Goal: Task Accomplishment & Management: Manage account settings

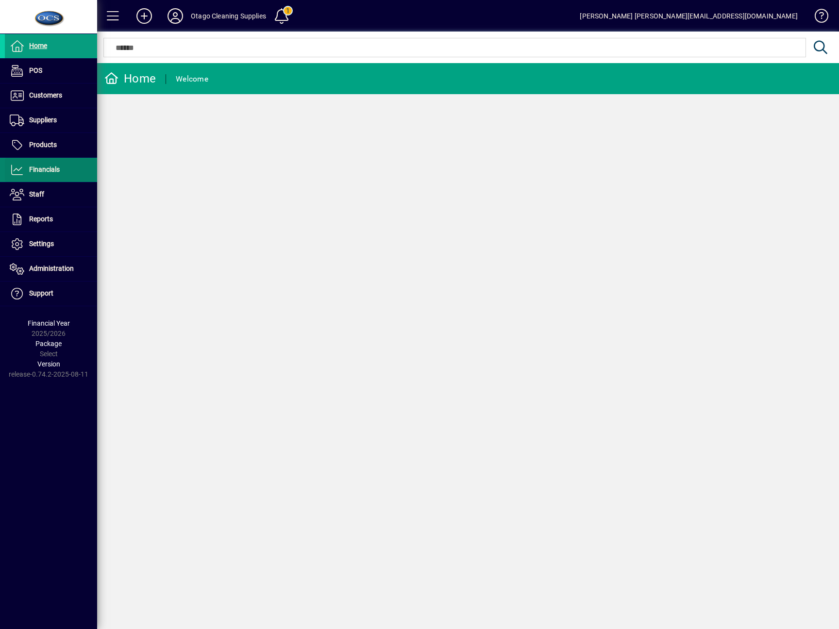
click at [43, 174] on span "Financials" at bounding box center [32, 170] width 55 height 12
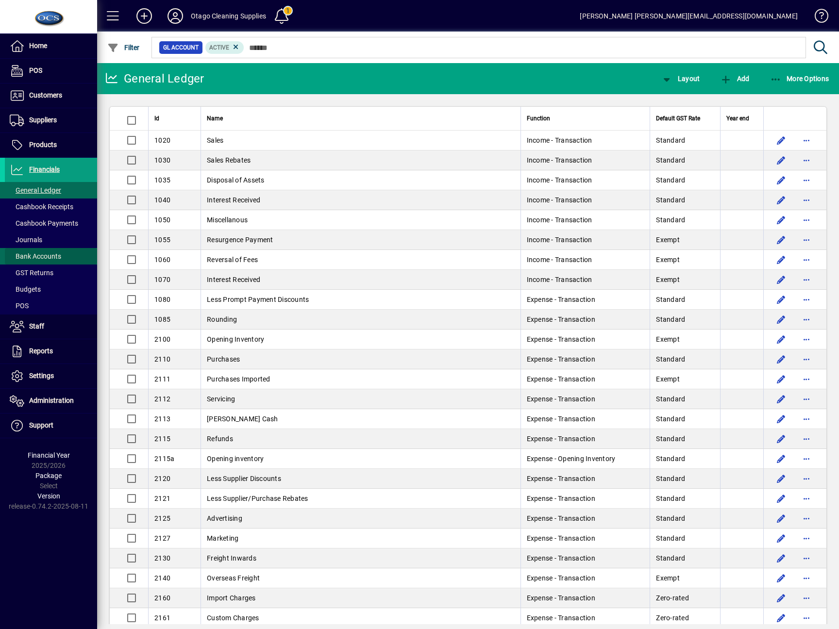
click at [43, 254] on span "Bank Accounts" at bounding box center [35, 256] width 51 height 8
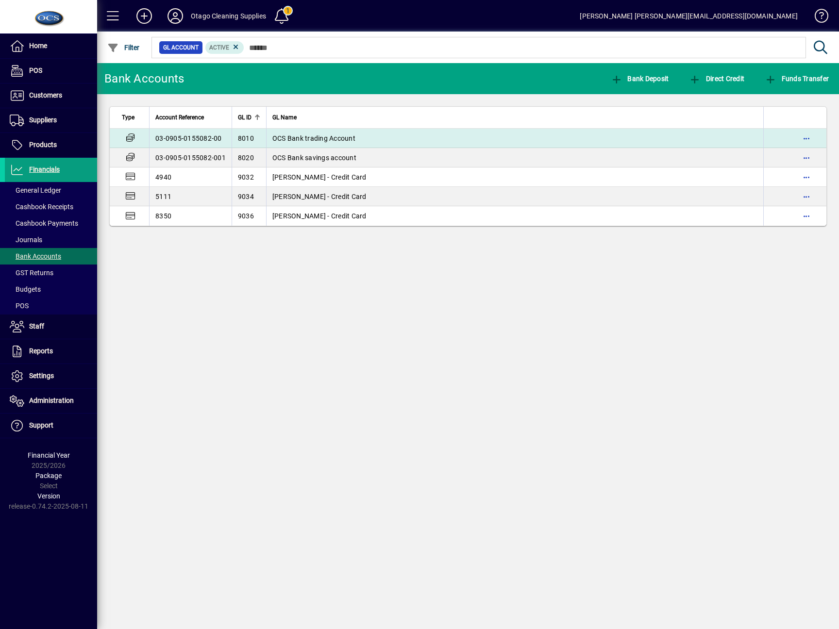
click at [351, 134] on span "OCS Bank trading Account" at bounding box center [313, 138] width 83 height 8
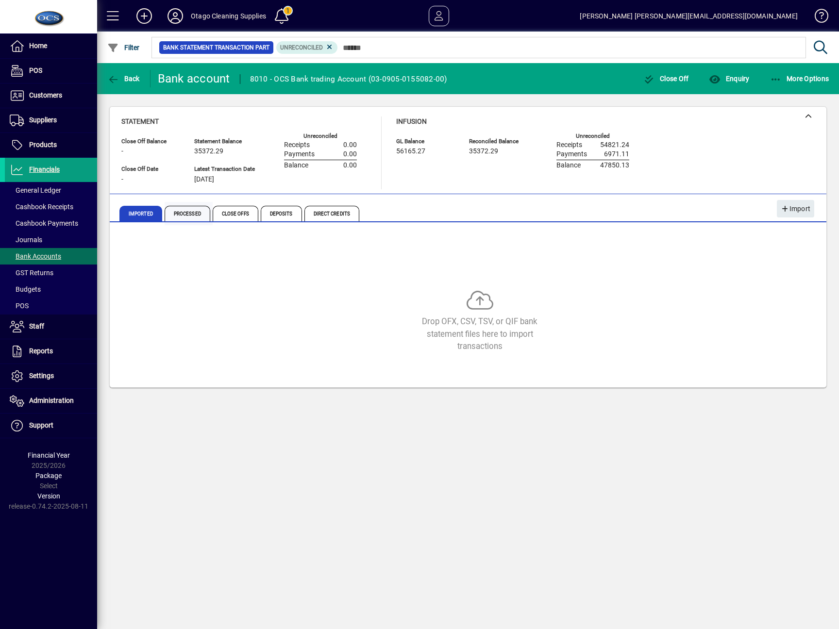
click at [178, 207] on span "Processed" at bounding box center [188, 214] width 46 height 16
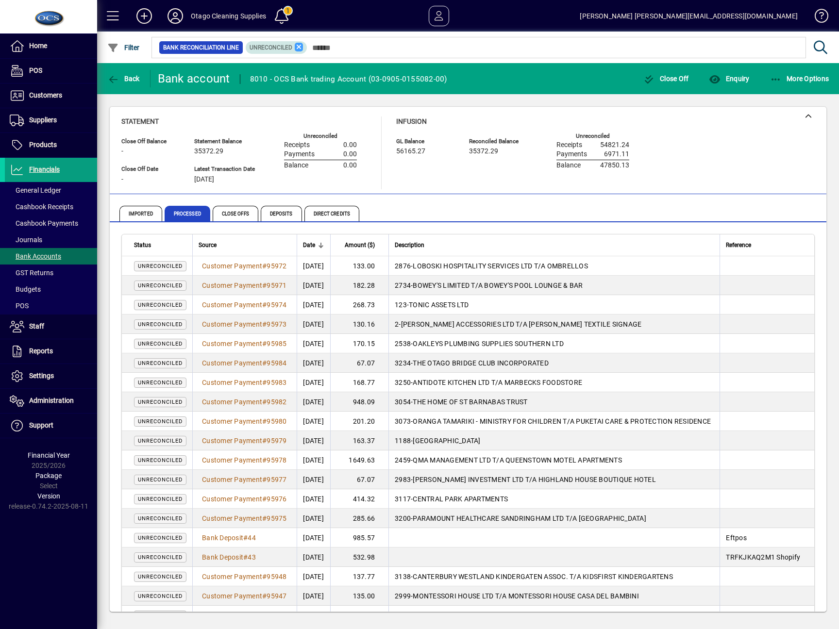
click at [299, 45] on icon at bounding box center [299, 47] width 9 height 9
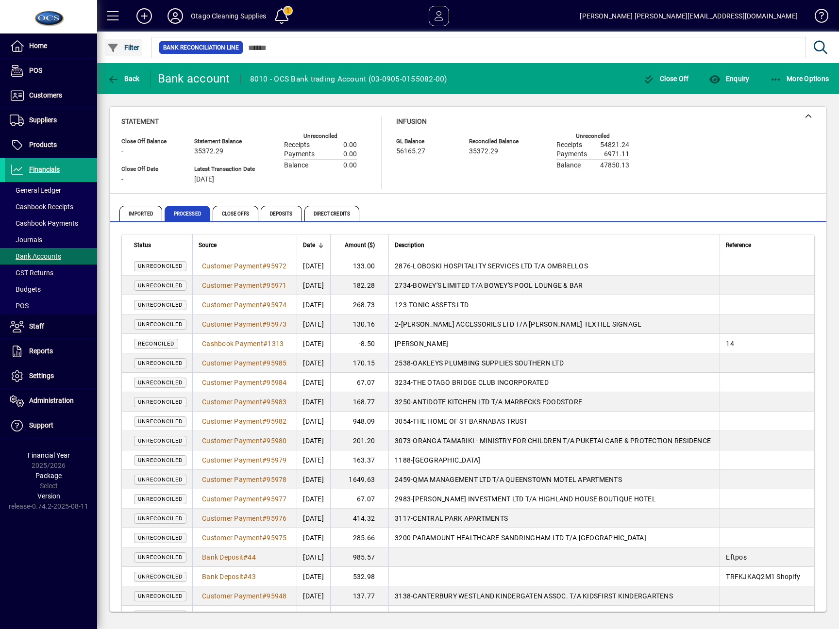
click at [121, 44] on span "Filter" at bounding box center [123, 48] width 33 height 8
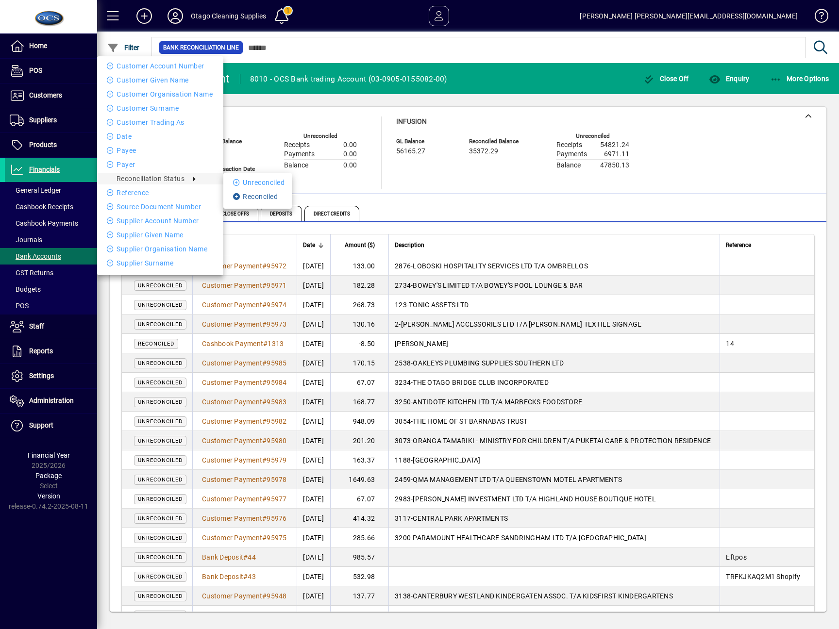
click at [271, 196] on li "Reconciled" at bounding box center [257, 197] width 68 height 12
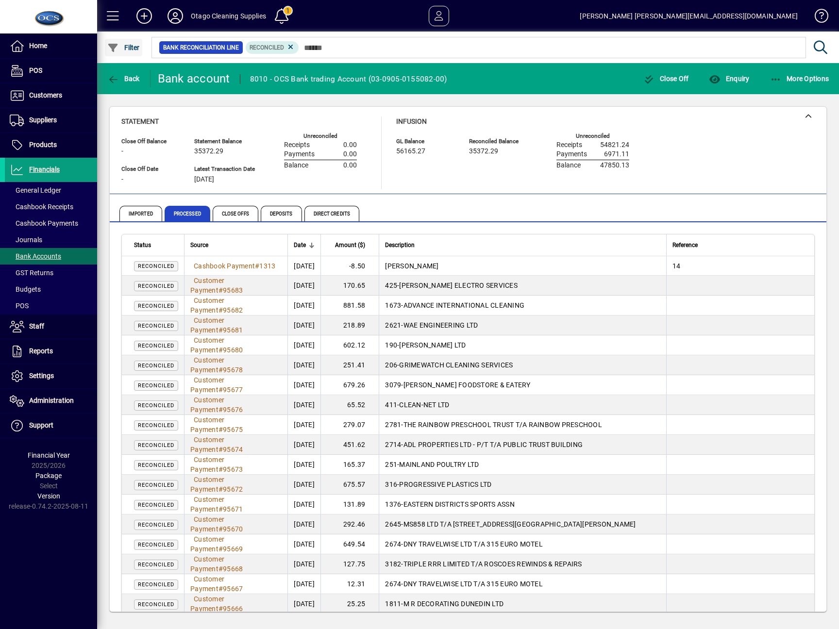
click at [130, 44] on span "Filter" at bounding box center [123, 48] width 33 height 8
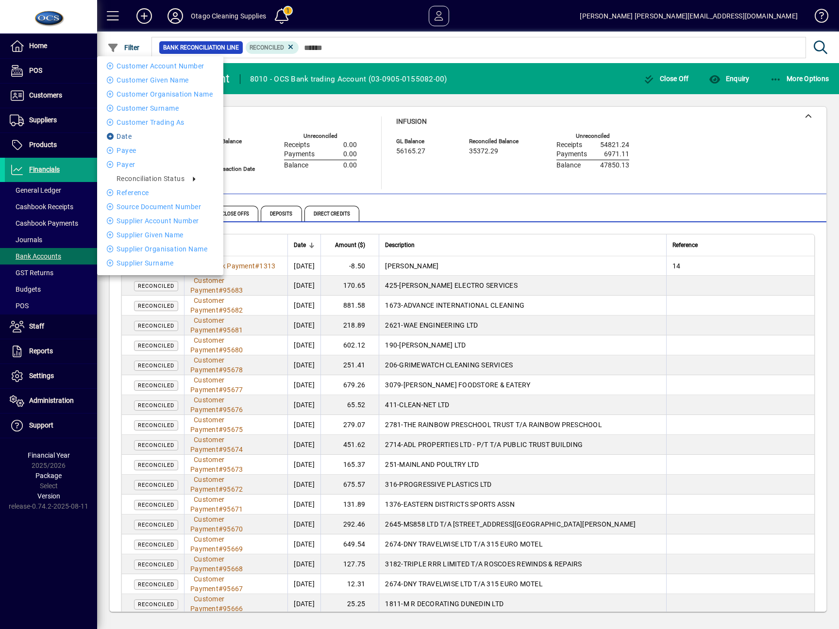
click at [127, 141] on li "Date" at bounding box center [160, 137] width 126 height 12
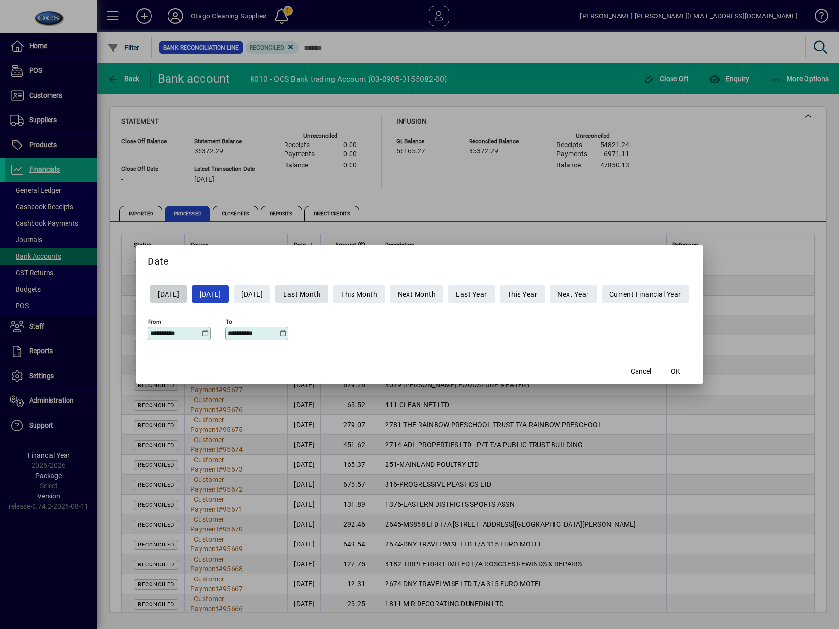
click at [320, 295] on span "Last Month" at bounding box center [301, 294] width 37 height 16
type input "**********"
click at [686, 365] on span "button" at bounding box center [675, 371] width 31 height 23
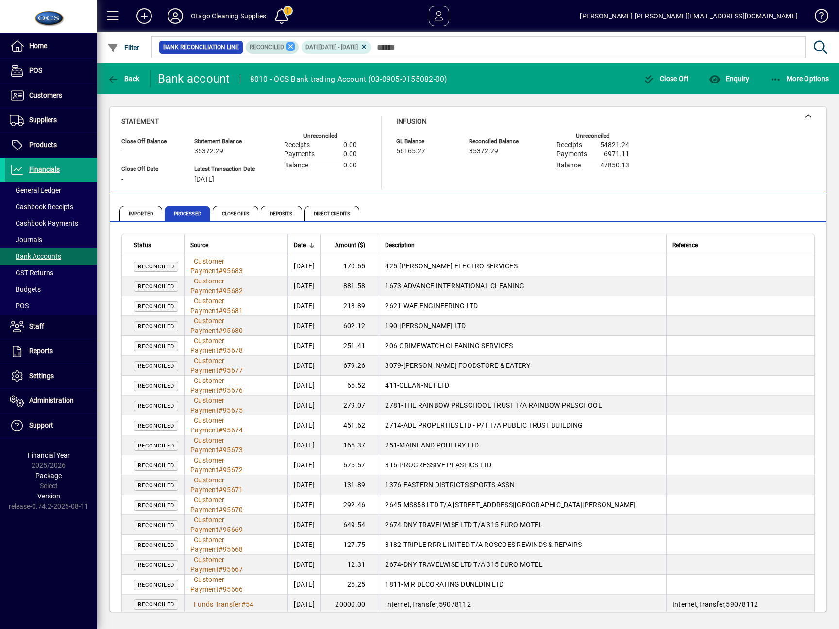
click at [293, 47] on icon at bounding box center [290, 46] width 9 height 9
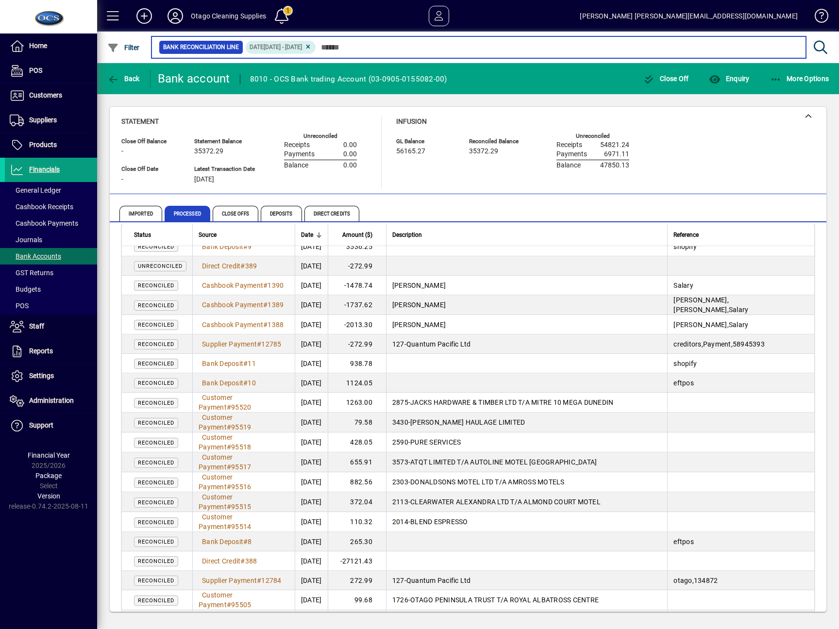
scroll to position [1621, 0]
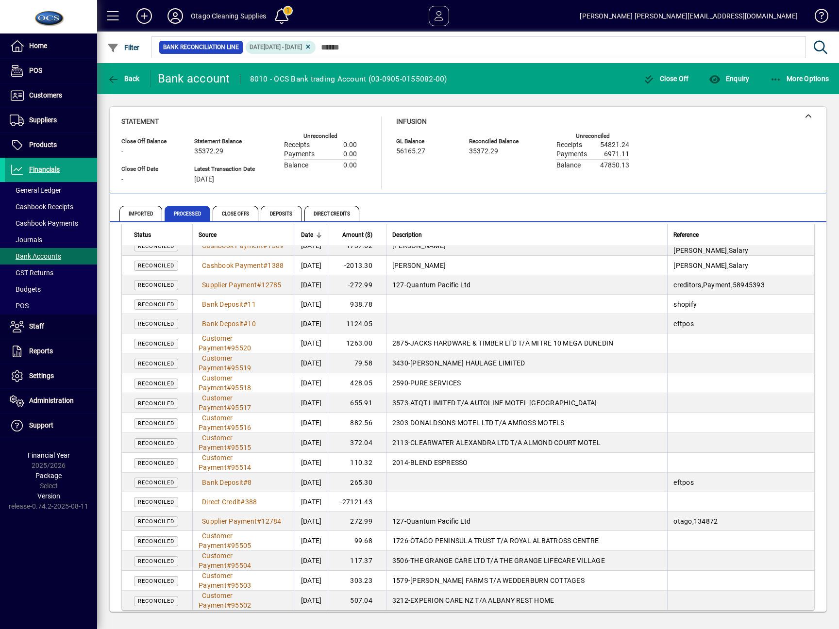
click at [773, 619] on span "Show more…" at bounding box center [785, 624] width 45 height 10
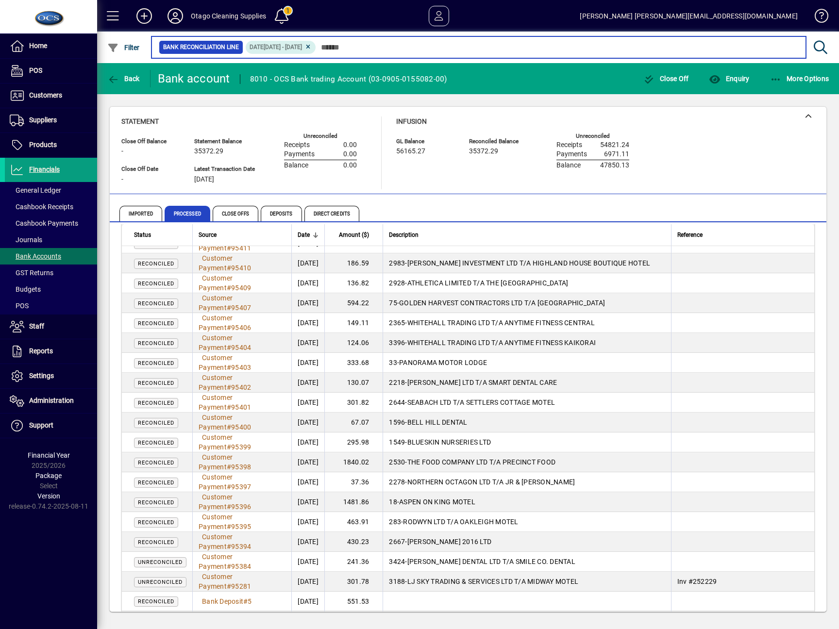
scroll to position [3563, 0]
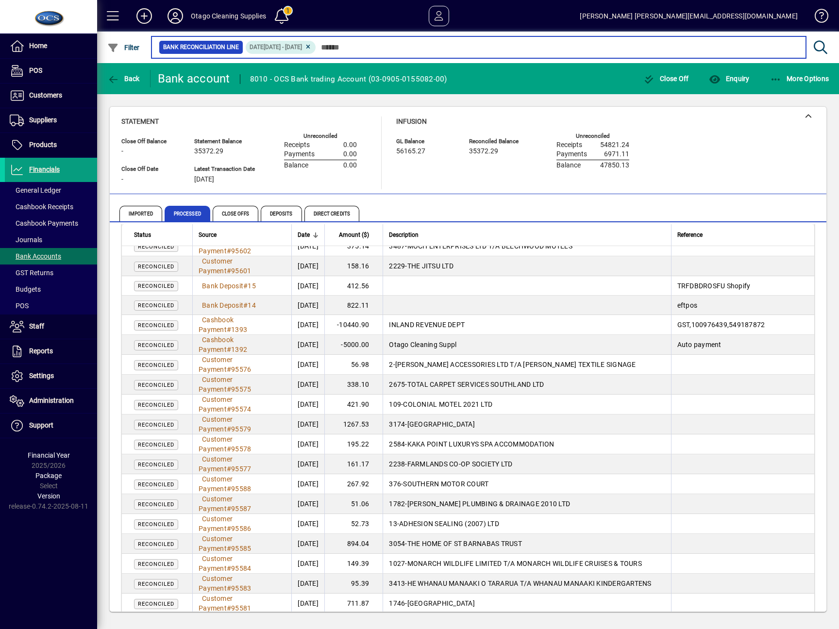
scroll to position [1165, 0]
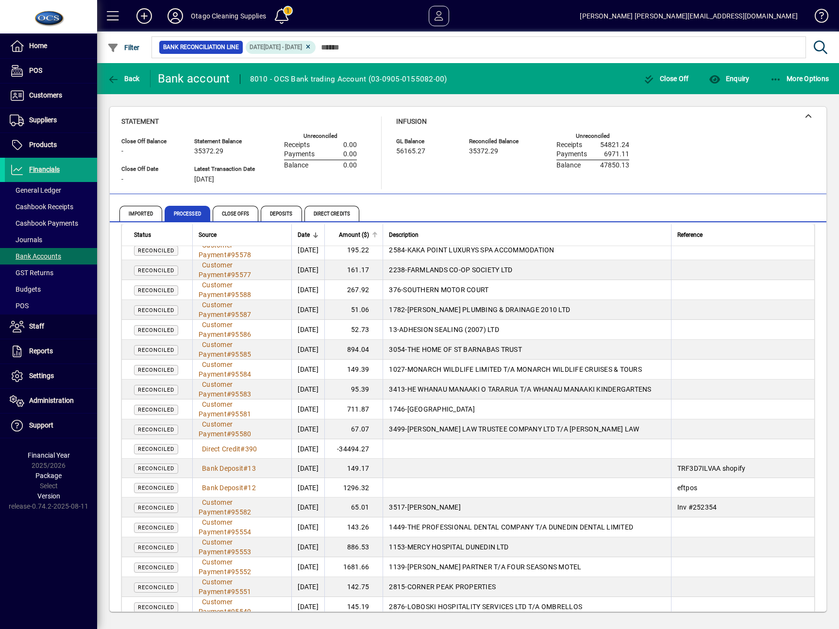
click at [369, 230] on span "Amount ($)" at bounding box center [354, 235] width 30 height 11
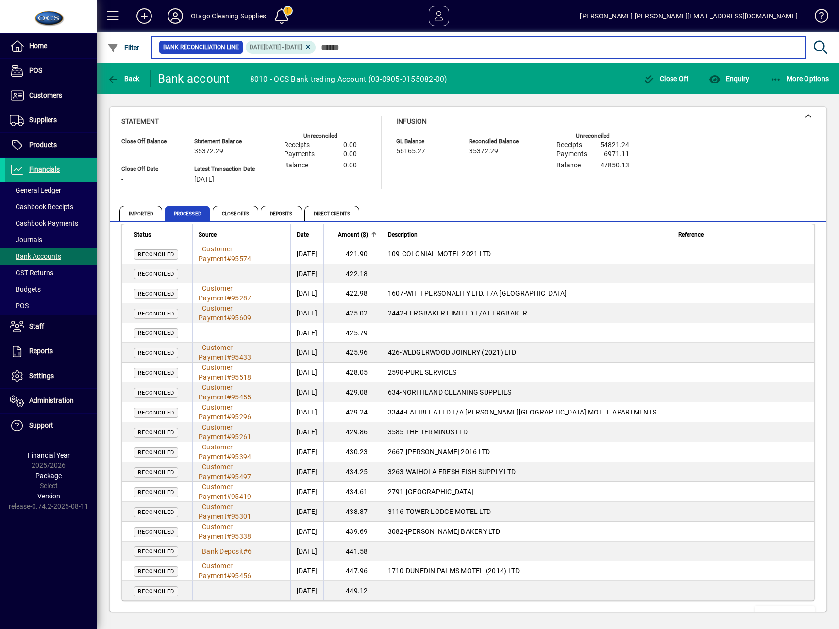
scroll to position [5603, 0]
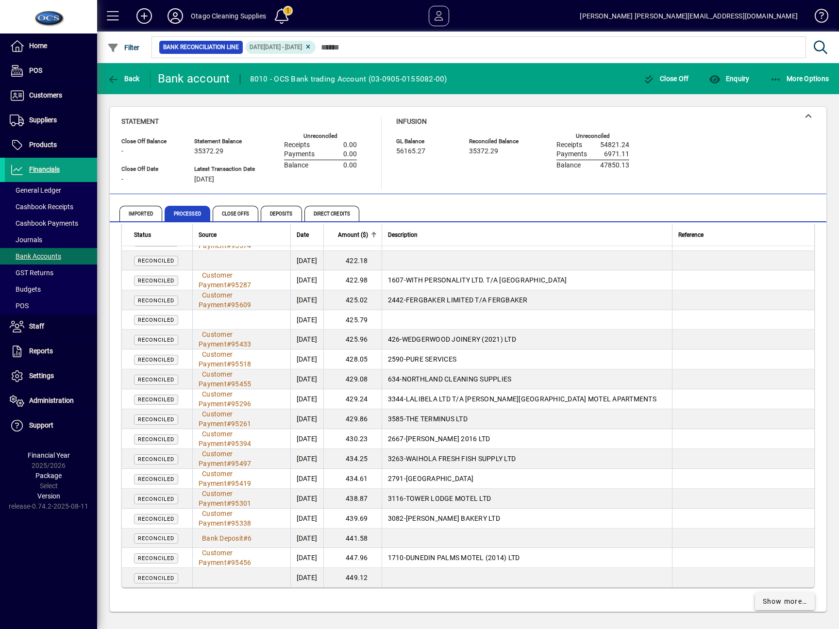
click at [763, 597] on span "Show more…" at bounding box center [785, 602] width 45 height 10
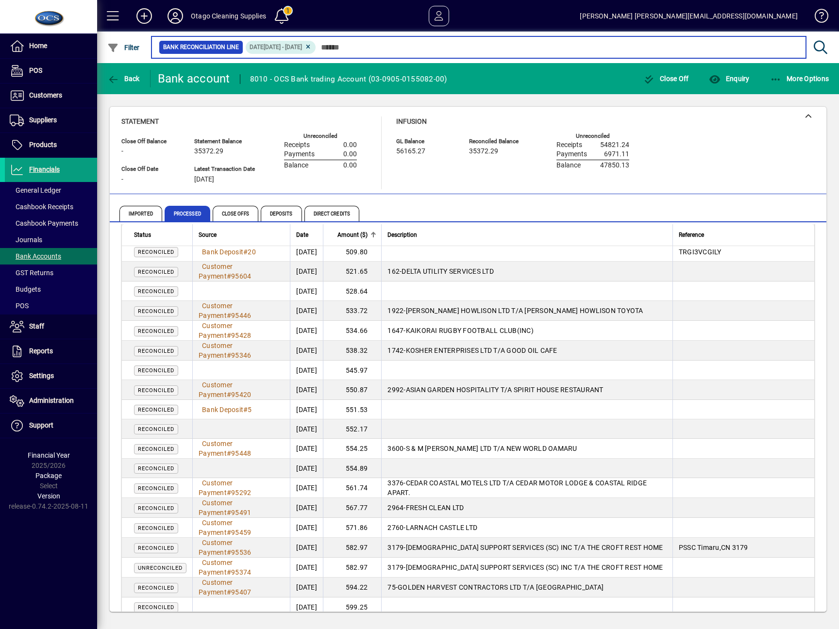
scroll to position [6185, 0]
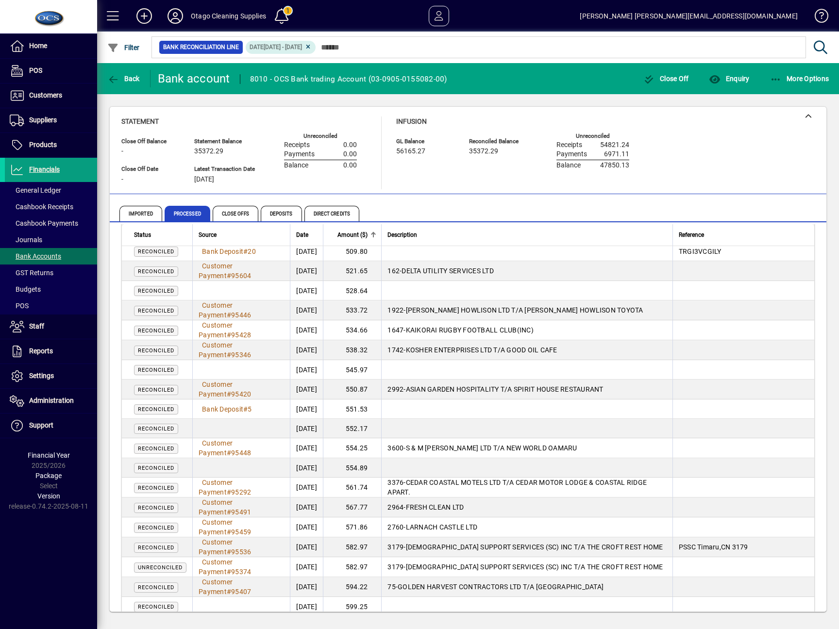
click at [42, 551] on div "Home POS Customers Invoices Payments Quotes Backorders Communications Suppliers…" at bounding box center [48, 314] width 97 height 629
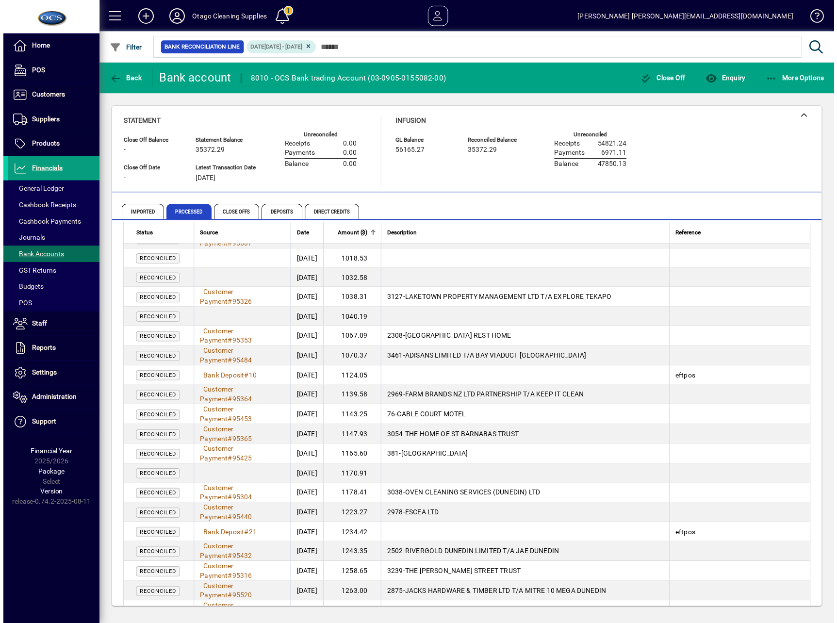
scroll to position [7571, 0]
